Goal: Task Accomplishment & Management: Manage account settings

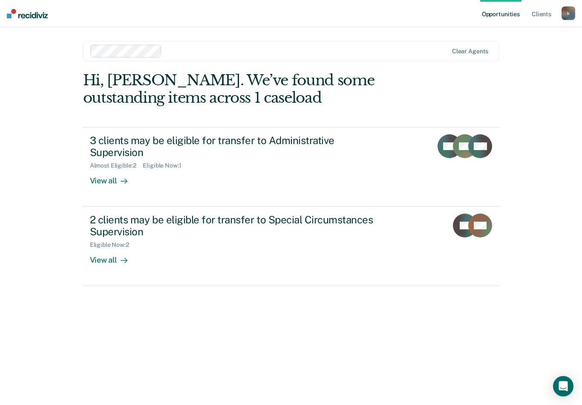
click at [107, 267] on link "2 clients may be eligible for transfer to Special Circumstances Supervision Eli…" at bounding box center [291, 246] width 416 height 79
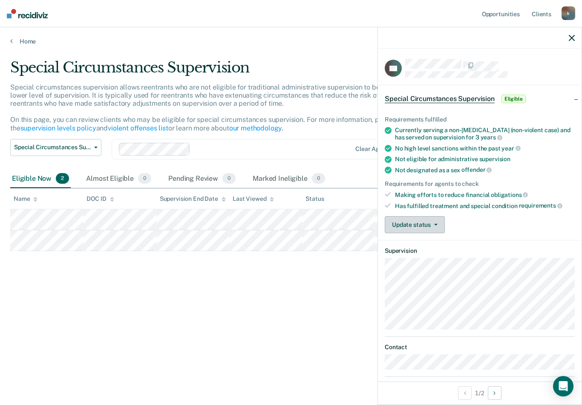
click at [437, 217] on button "Update status" at bounding box center [415, 224] width 60 height 17
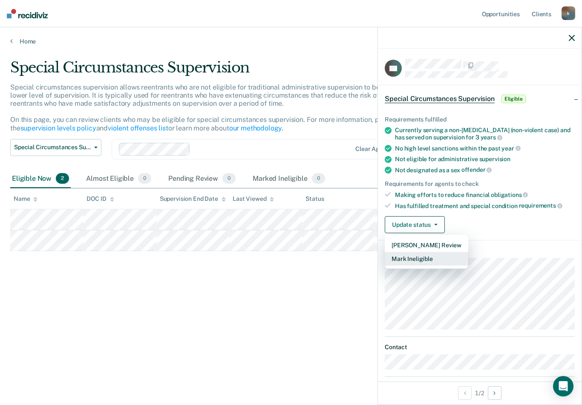
click at [428, 256] on button "Mark Ineligible" at bounding box center [426, 259] width 83 height 14
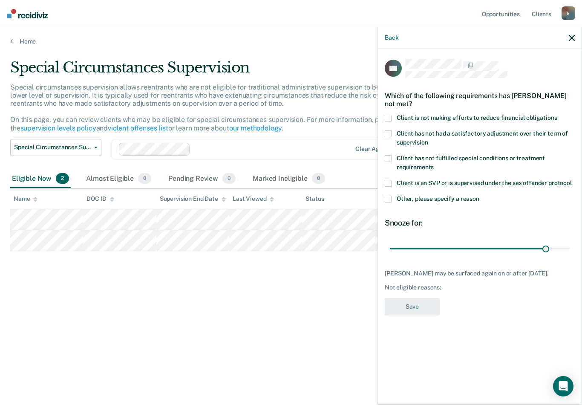
type input "180"
click at [391, 115] on label "Client is not making efforts to reduce financial obligations" at bounding box center [480, 119] width 190 height 9
click at [417, 305] on button "Save" at bounding box center [412, 306] width 55 height 17
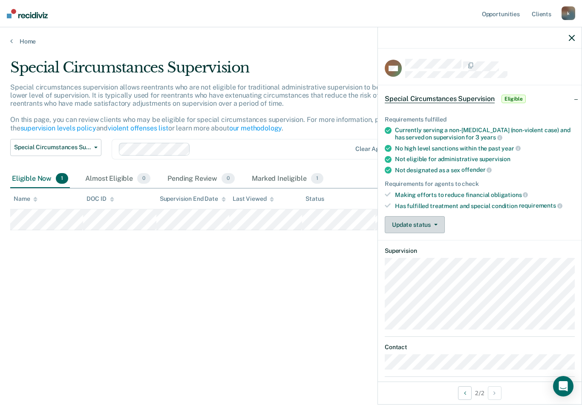
click at [440, 221] on button "Update status" at bounding box center [415, 224] width 60 height 17
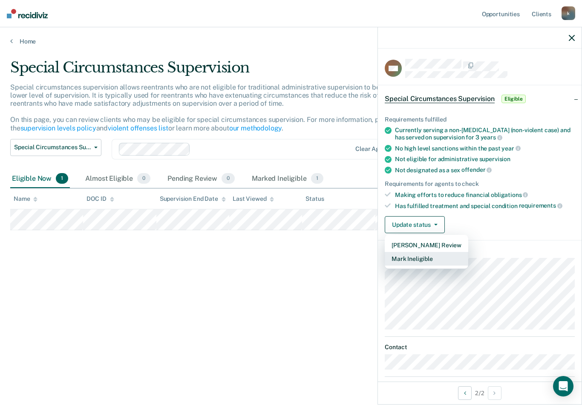
click at [431, 255] on button "Mark Ineligible" at bounding box center [426, 259] width 83 height 14
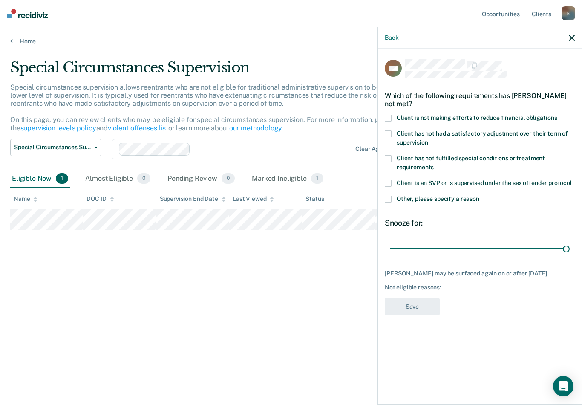
type input "180"
click at [393, 117] on label "Client is not making efforts to reduce financial obligations" at bounding box center [480, 119] width 190 height 9
click at [422, 313] on button "Save" at bounding box center [412, 306] width 55 height 17
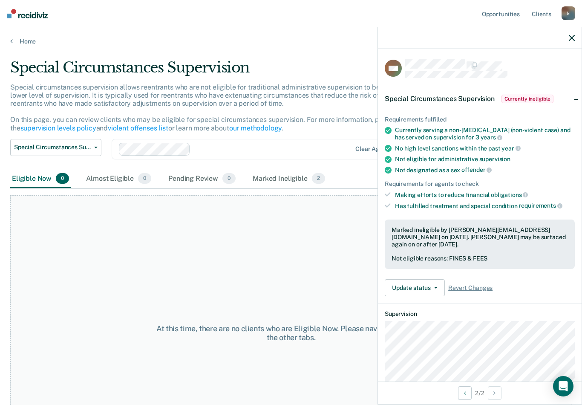
click at [22, 39] on link "Home" at bounding box center [290, 41] width 561 height 8
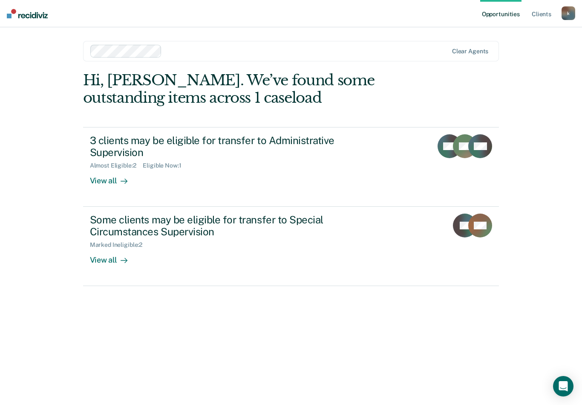
click at [108, 181] on div "View all" at bounding box center [114, 177] width 48 height 17
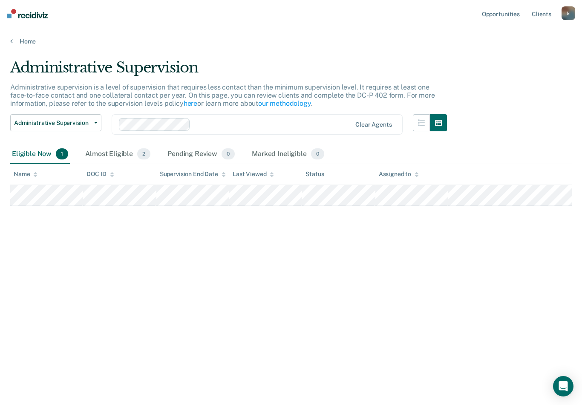
click at [103, 157] on div "Almost Eligible 2" at bounding box center [117, 154] width 69 height 19
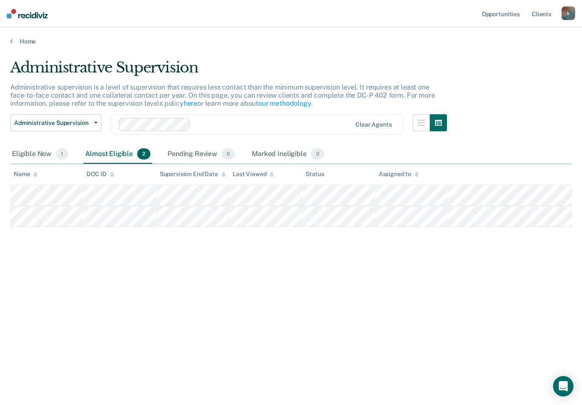
click at [26, 150] on div "Eligible Now 1" at bounding box center [40, 154] width 60 height 19
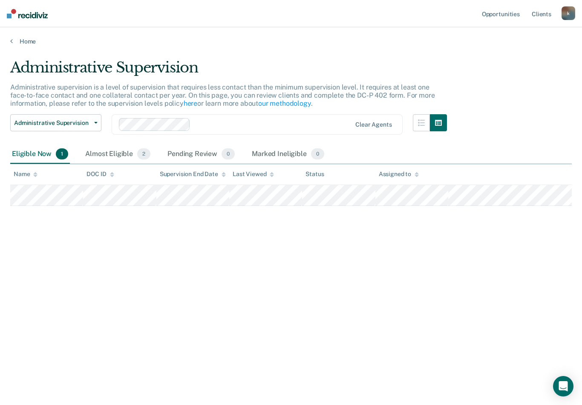
click at [22, 43] on link "Home" at bounding box center [290, 41] width 561 height 8
